Goal: Check status

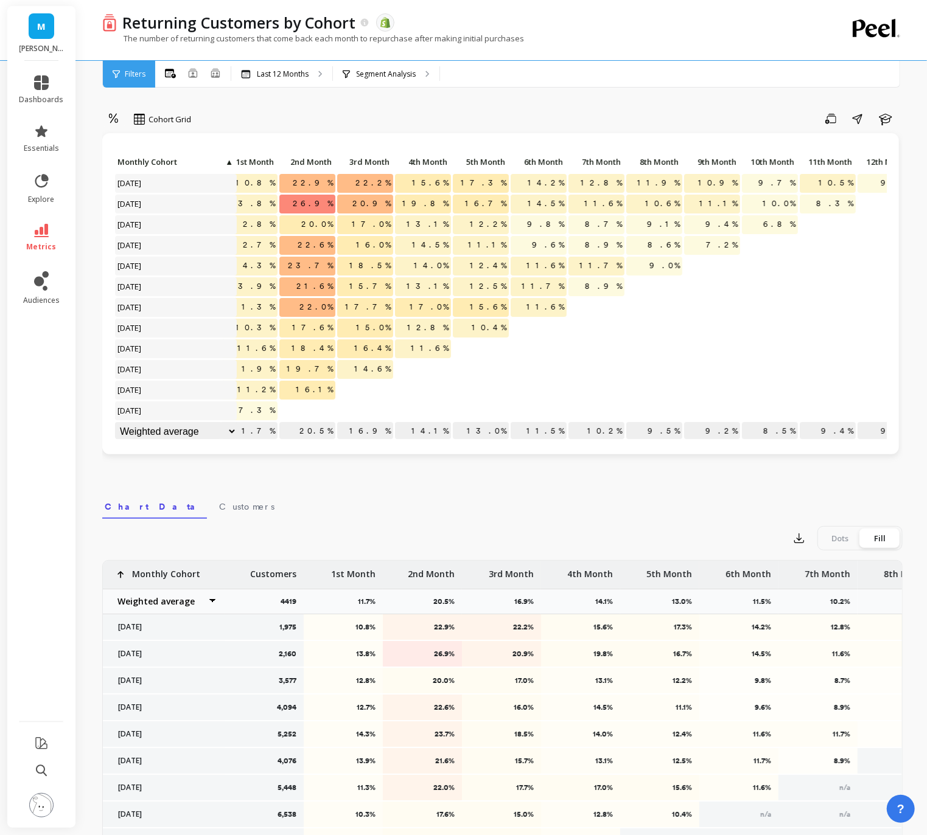
scroll to position [0, 116]
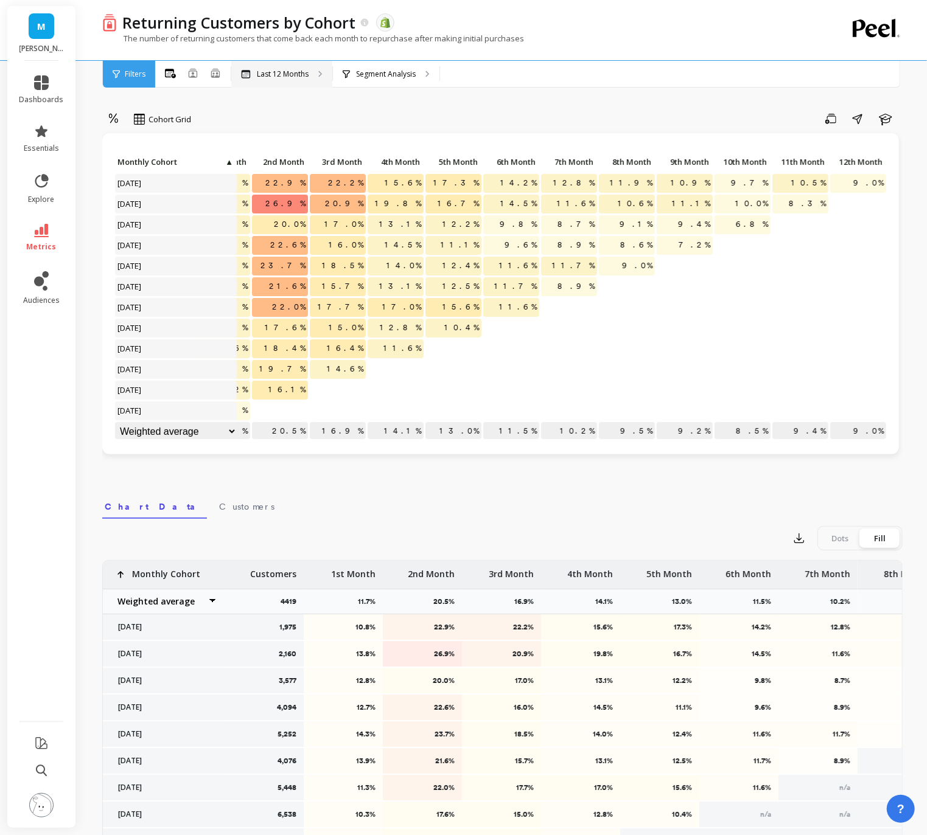
click at [296, 72] on p "Last 12 Months" at bounding box center [283, 74] width 52 height 10
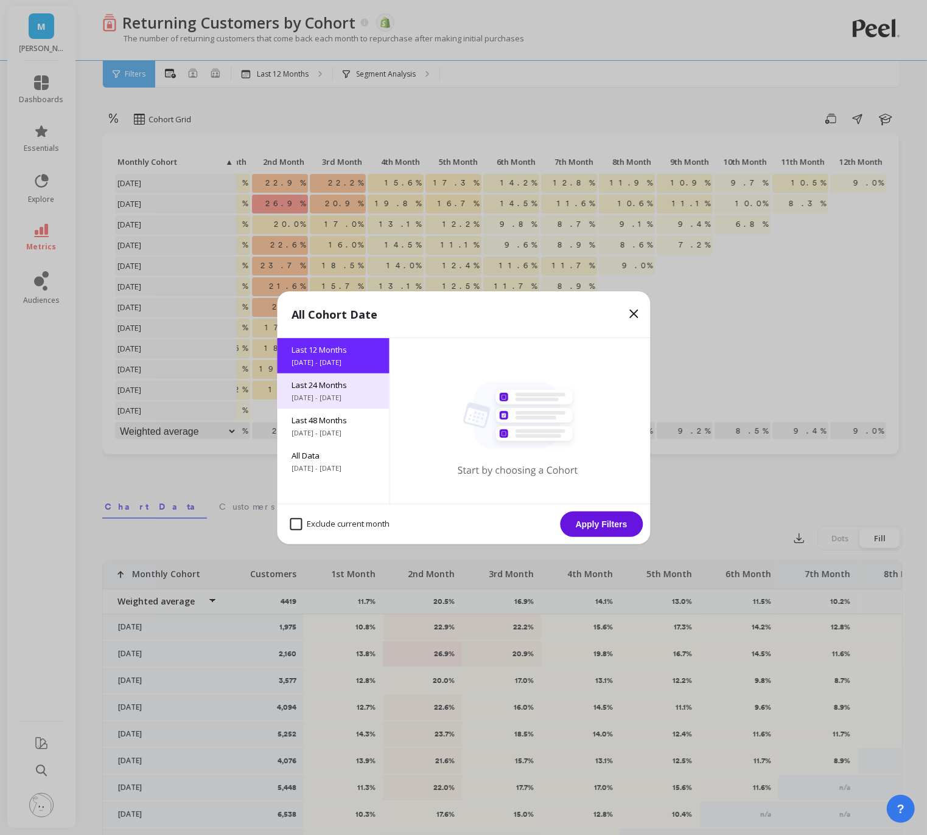
click at [353, 380] on span "Last 24 Months" at bounding box center [332, 385] width 83 height 11
click at [582, 531] on button "Apply Filters" at bounding box center [601, 525] width 83 height 26
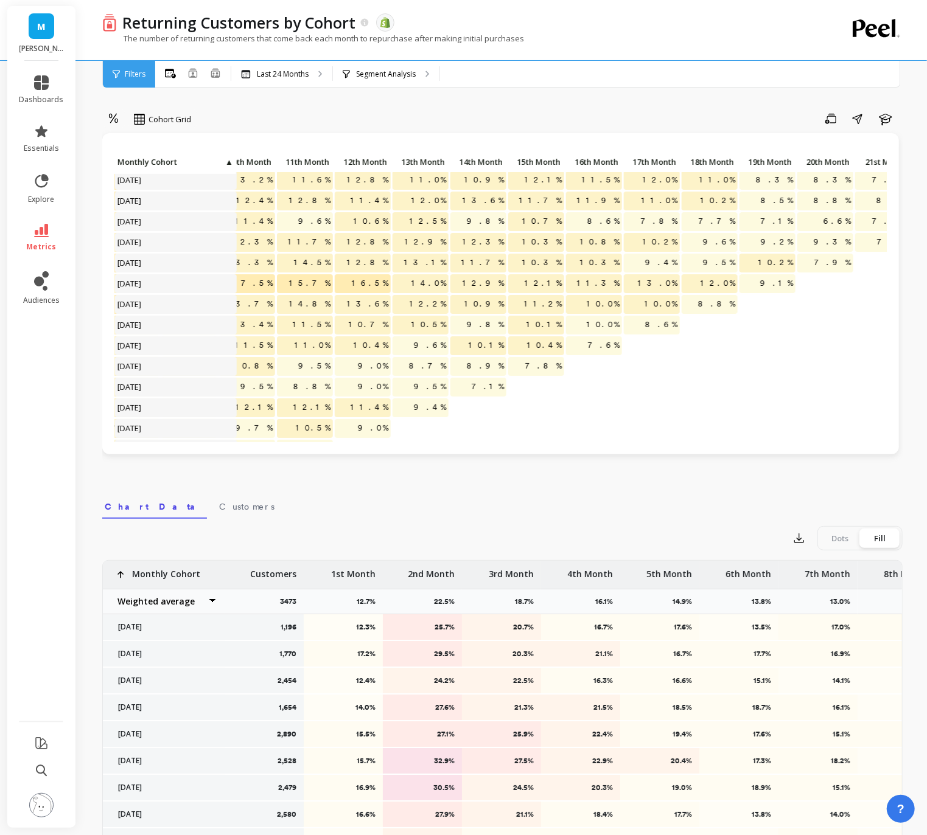
scroll to position [3, 610]
click at [284, 79] on div "Last 24 Months" at bounding box center [281, 74] width 101 height 27
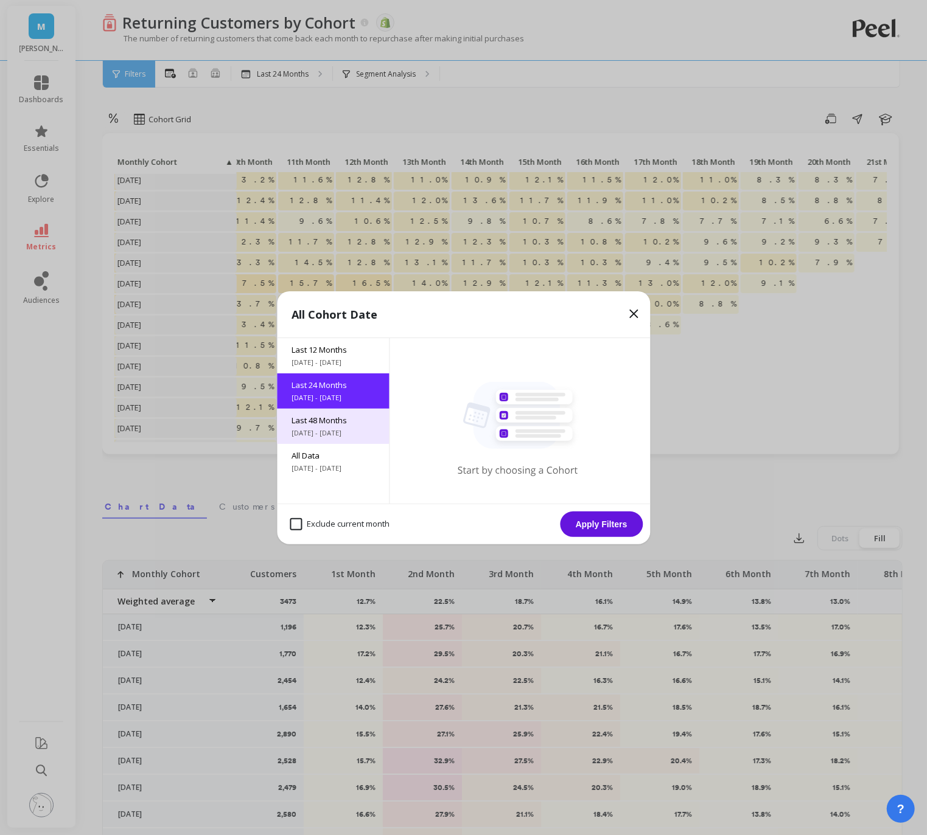
click at [336, 431] on span "[DATE] - [DATE]" at bounding box center [332, 433] width 83 height 10
click at [616, 527] on button "Apply Filters" at bounding box center [601, 525] width 83 height 26
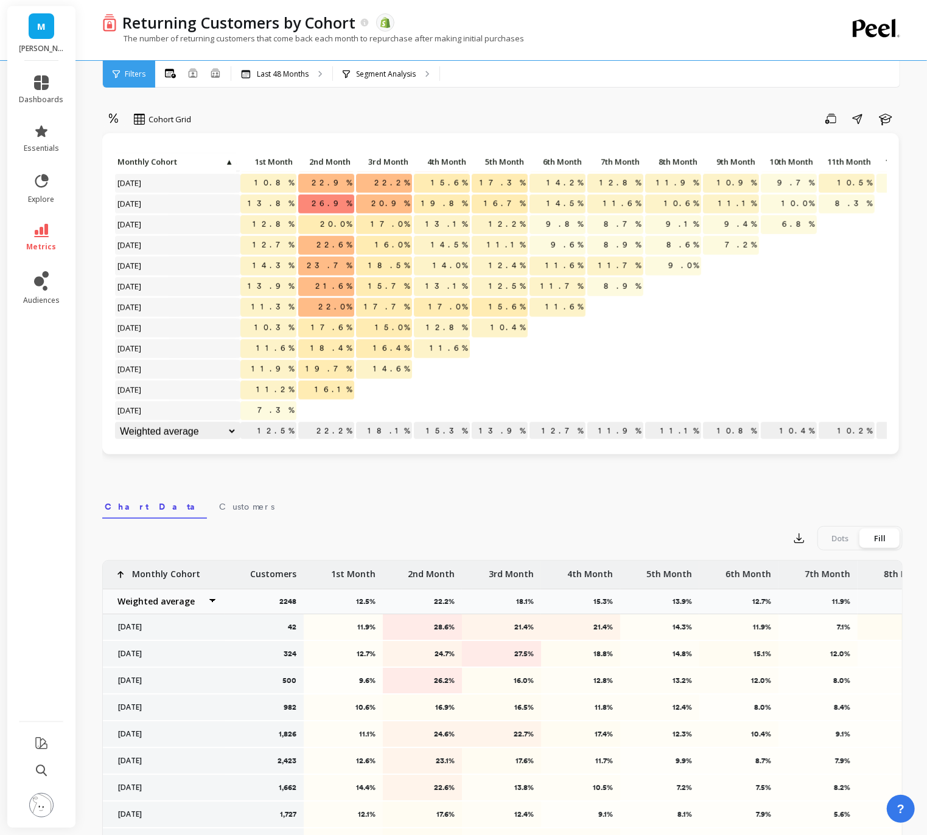
scroll to position [2, 0]
